Goal: Information Seeking & Learning: Learn about a topic

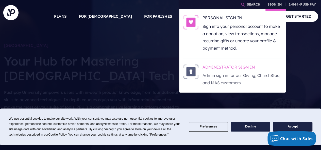
click at [240, 68] on h6 "ADMINISTRATOR SIGN IN" at bounding box center [241, 68] width 79 height 8
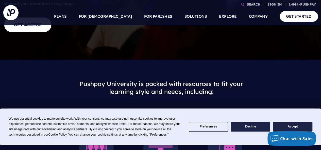
scroll to position [170, 0]
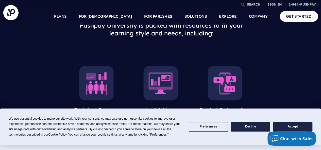
click at [284, 126] on button "Accept" at bounding box center [292, 127] width 39 height 10
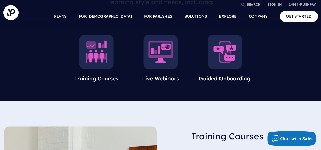
scroll to position [200, 0]
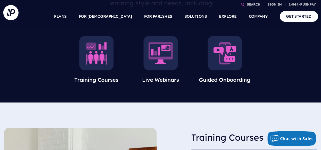
click at [161, 56] on img at bounding box center [160, 53] width 35 height 35
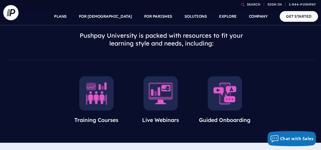
scroll to position [161, 0]
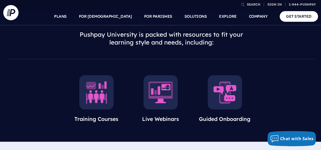
click at [284, 72] on div "Training Courses Live Webinars Guided Onboarding" at bounding box center [160, 105] width 321 height 74
click at [164, 84] on img at bounding box center [160, 92] width 35 height 35
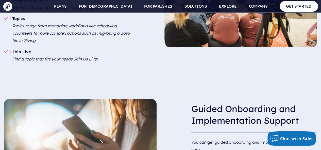
scroll to position [570, 0]
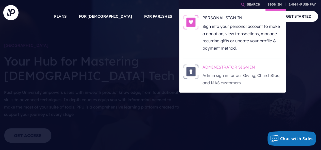
click at [232, 66] on h6 "ADMINISTRATOR SIGN IN" at bounding box center [241, 68] width 79 height 8
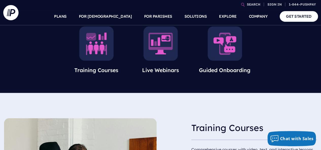
scroll to position [211, 0]
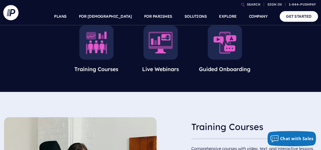
click at [161, 42] on img at bounding box center [160, 42] width 35 height 35
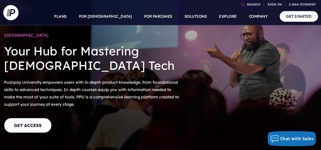
scroll to position [0, 0]
